Goal: Task Accomplishment & Management: Use online tool/utility

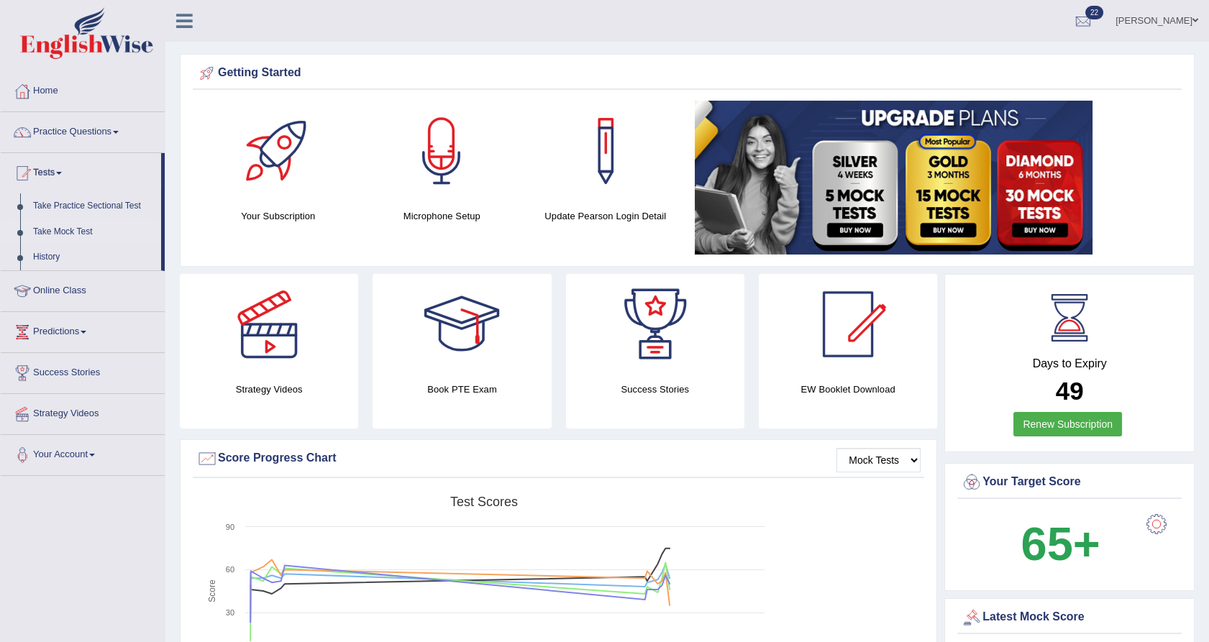
click at [82, 229] on link "Take Mock Test" at bounding box center [94, 232] width 134 height 26
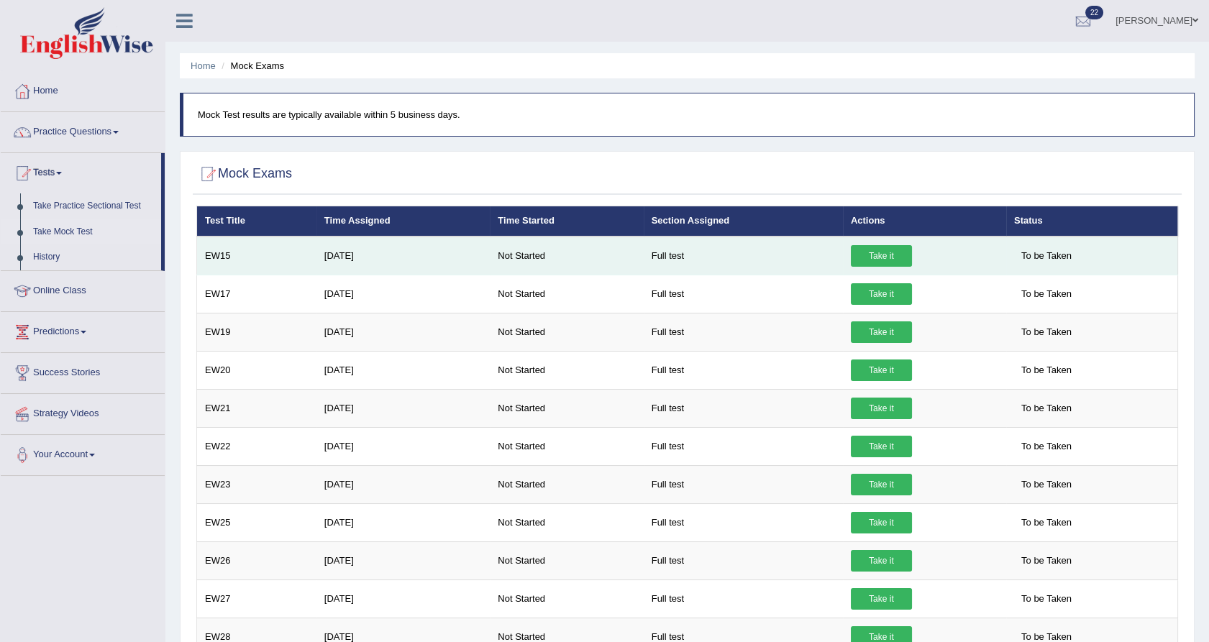
click at [867, 254] on link "Take it" at bounding box center [881, 256] width 61 height 22
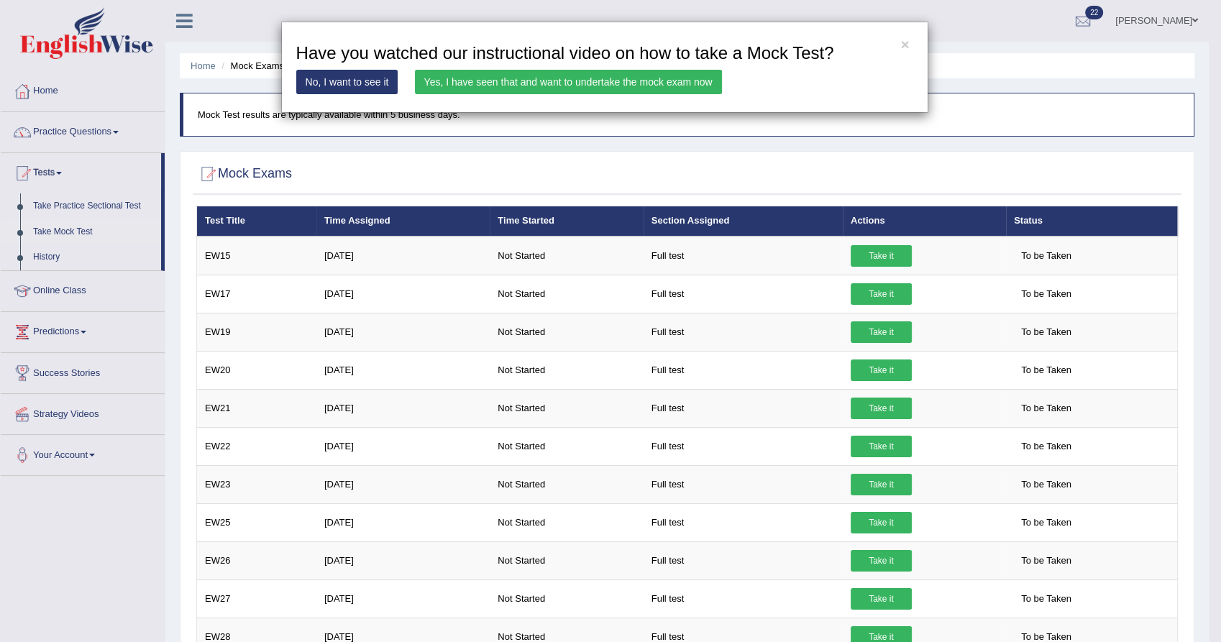
click at [471, 88] on link "Yes, I have seen that and want to undertake the mock exam now" at bounding box center [568, 82] width 307 height 24
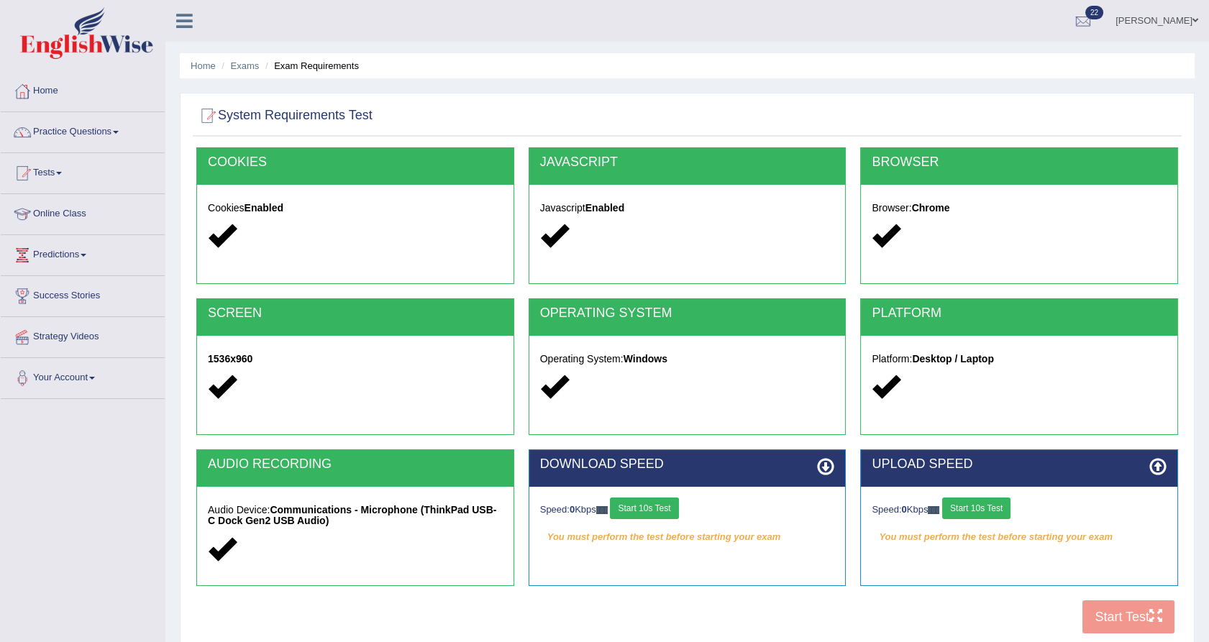
click at [650, 509] on button "Start 10s Test" at bounding box center [644, 509] width 68 height 22
click at [982, 506] on button "Start 10s Test" at bounding box center [976, 509] width 68 height 22
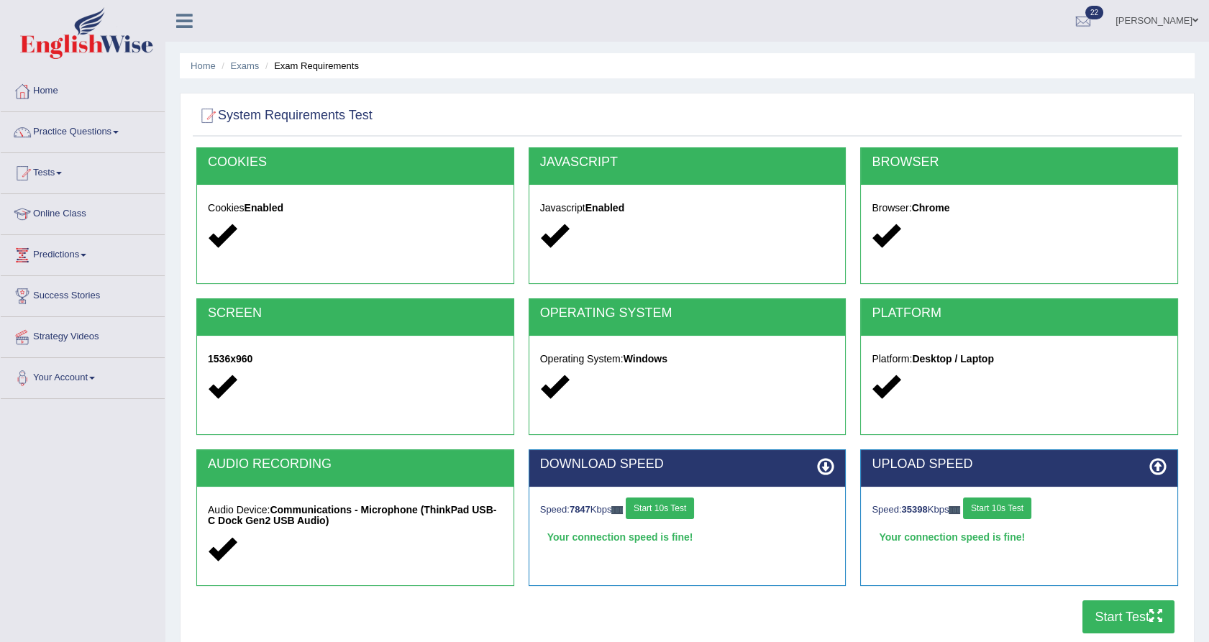
click at [1104, 613] on button "Start Test" at bounding box center [1128, 616] width 92 height 33
click at [1089, 611] on button "Start Test" at bounding box center [1128, 616] width 92 height 33
